Goal: Task Accomplishment & Management: Complete application form

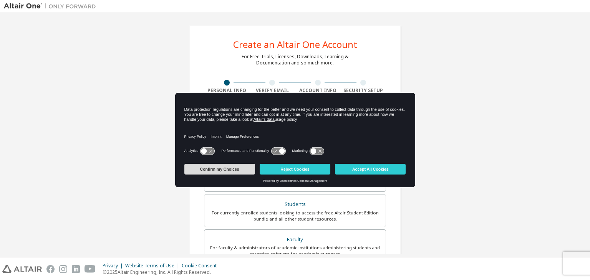
click at [225, 171] on button "Confirm my Choices" at bounding box center [219, 169] width 71 height 11
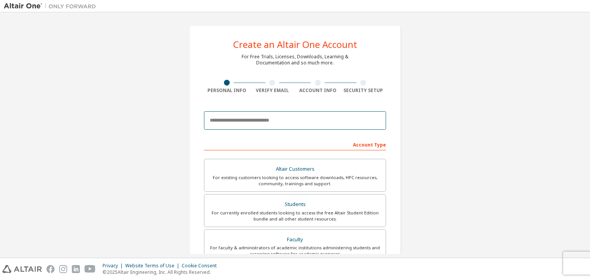
click at [237, 122] on input "email" at bounding box center [295, 120] width 182 height 18
type input "**********"
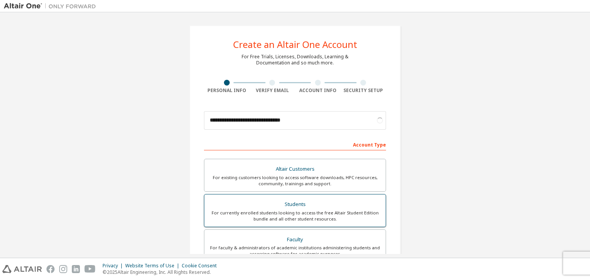
click at [273, 213] on div "For currently enrolled students looking to access the free Altair Student Editi…" at bounding box center [295, 216] width 172 height 12
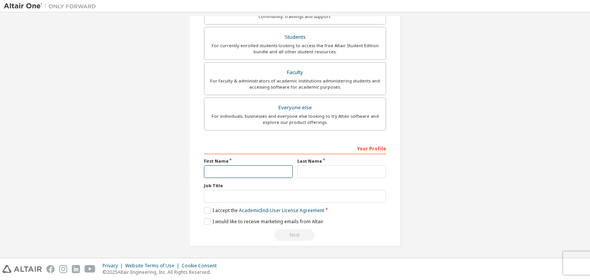
scroll to position [167, 0]
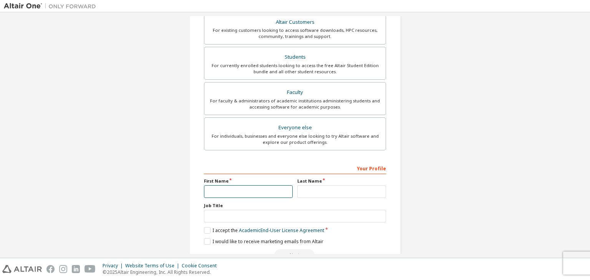
click at [225, 185] on input "text" at bounding box center [248, 191] width 89 height 13
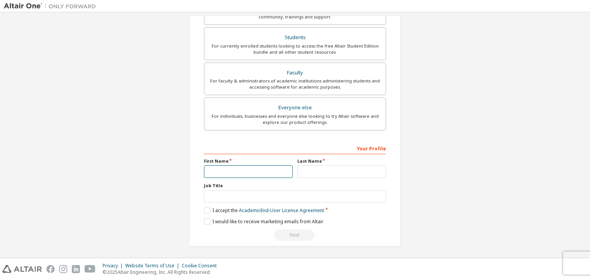
type input "******"
click at [311, 170] on input "text" at bounding box center [341, 172] width 89 height 13
type input "*"
click at [237, 192] on input "text" at bounding box center [295, 196] width 182 height 13
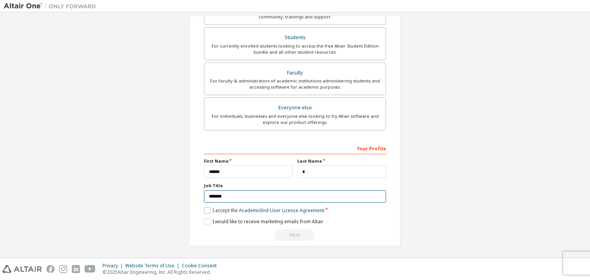
type input "*******"
click at [205, 209] on label "I accept the Academic End-User License Agreement" at bounding box center [264, 210] width 120 height 7
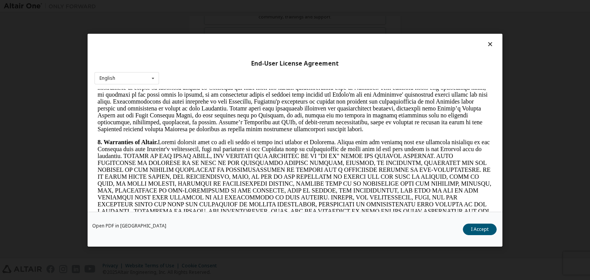
scroll to position [841, 0]
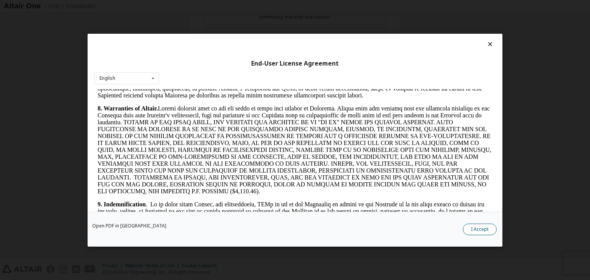
click at [480, 230] on button "I Accept" at bounding box center [480, 230] width 34 height 12
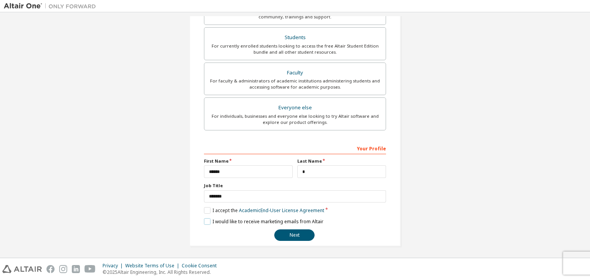
click at [206, 219] on label "I would like to receive marketing emails from Altair" at bounding box center [263, 222] width 119 height 7
click at [292, 234] on button "Next" at bounding box center [294, 236] width 40 height 12
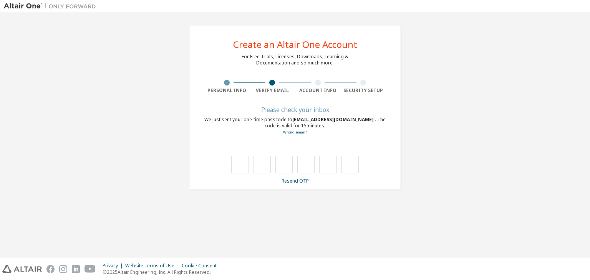
scroll to position [0, 0]
type input "*"
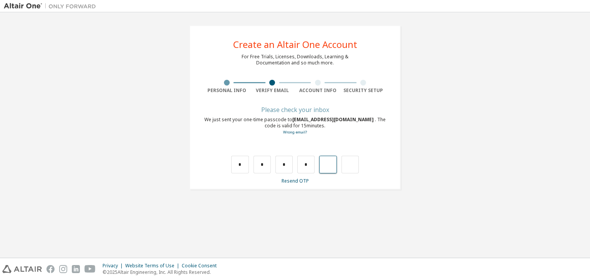
type input "*"
click at [327, 164] on input "*" at bounding box center [327, 165] width 17 height 18
click at [327, 164] on input "text" at bounding box center [327, 165] width 17 height 18
type input "*"
